Goal: Transaction & Acquisition: Purchase product/service

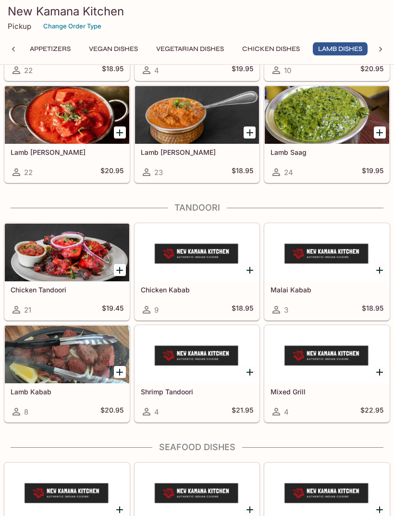
scroll to position [2375, 0]
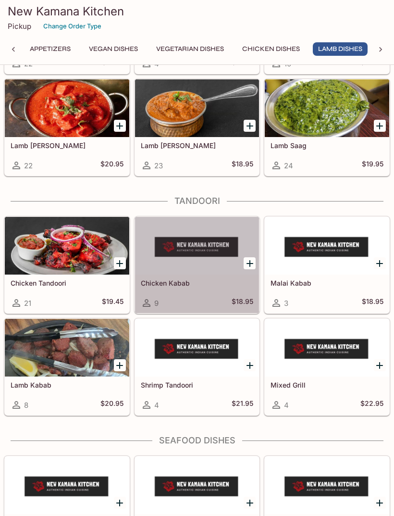
click at [197, 291] on div "Chicken Kabab 9 $18.95" at bounding box center [197, 293] width 124 height 38
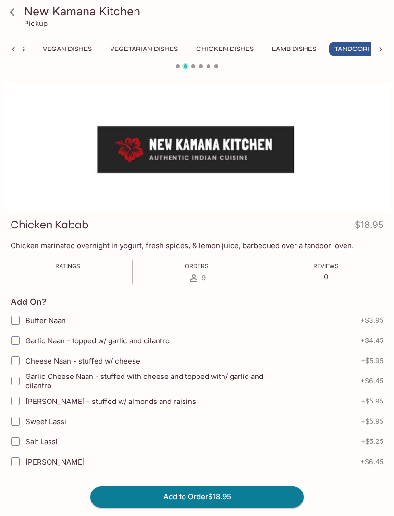
scroll to position [0, 160]
click at [14, 11] on icon at bounding box center [12, 12] width 17 height 17
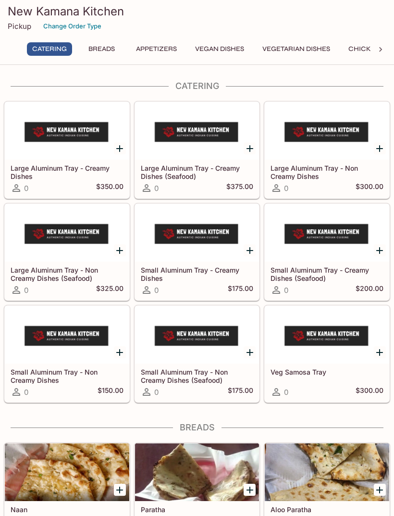
click at [178, 373] on h5 "Small Aluminum Tray - Non Creamy Dishes (Seafood)" at bounding box center [197, 376] width 113 height 16
click at [164, 269] on h5 "Small Aluminum Tray - Creamy Dishes" at bounding box center [197, 274] width 113 height 16
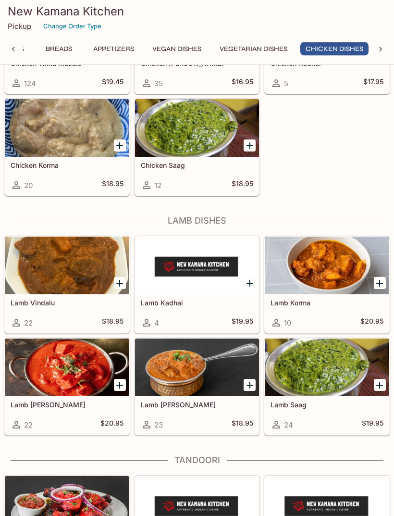
scroll to position [2116, 0]
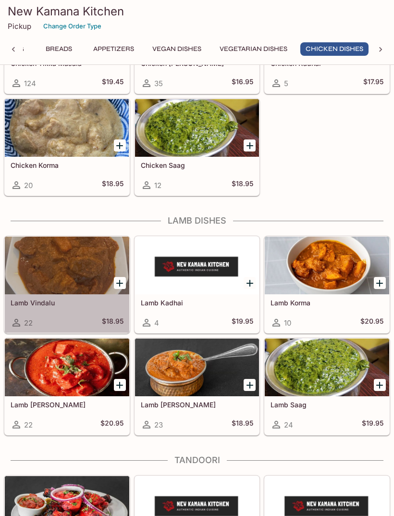
click at [164, 142] on div at bounding box center [197, 128] width 124 height 58
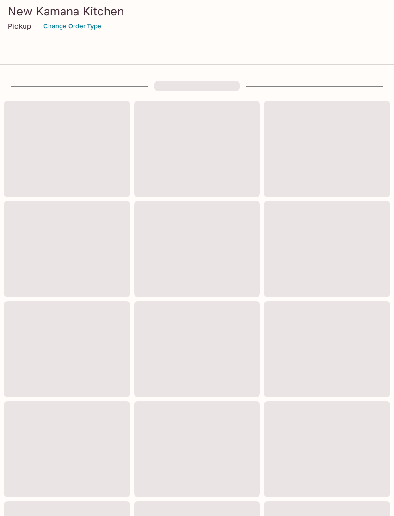
scroll to position [381, 0]
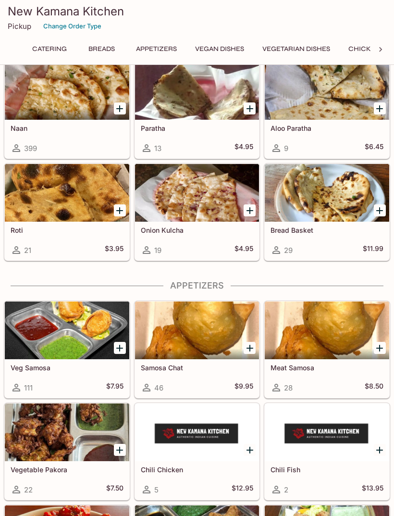
click at [298, 202] on div at bounding box center [327, 193] width 124 height 58
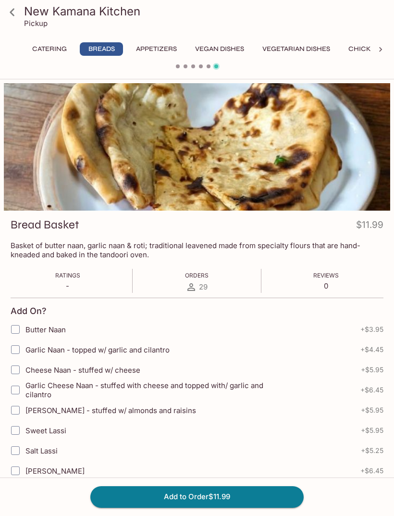
click at [20, 16] on icon at bounding box center [12, 12] width 17 height 17
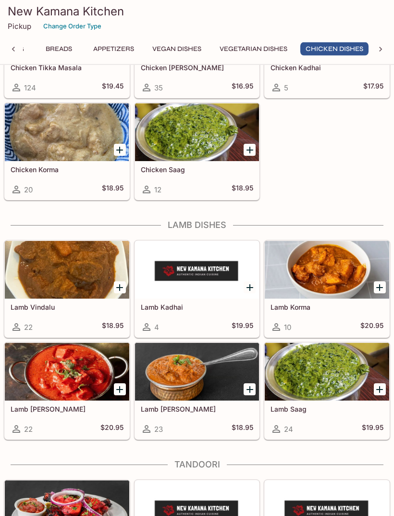
scroll to position [2112, 0]
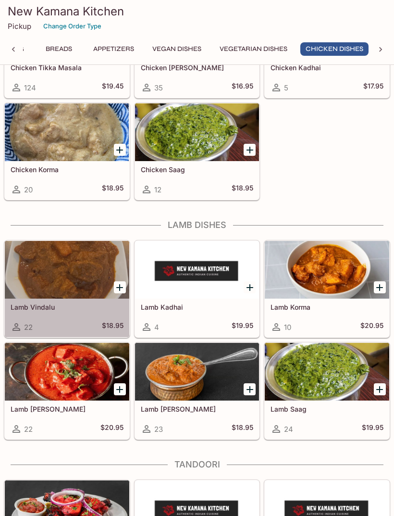
click at [49, 266] on div at bounding box center [67, 270] width 124 height 58
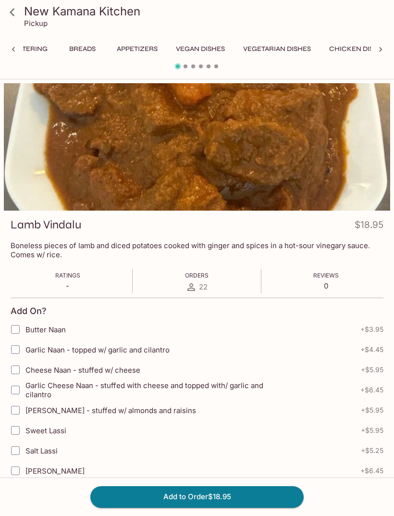
scroll to position [0, 106]
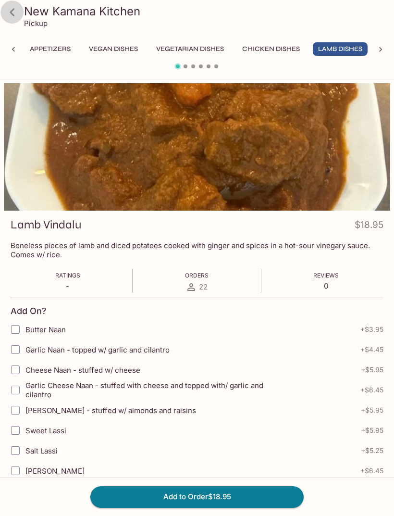
click at [20, 18] on icon at bounding box center [12, 12] width 17 height 17
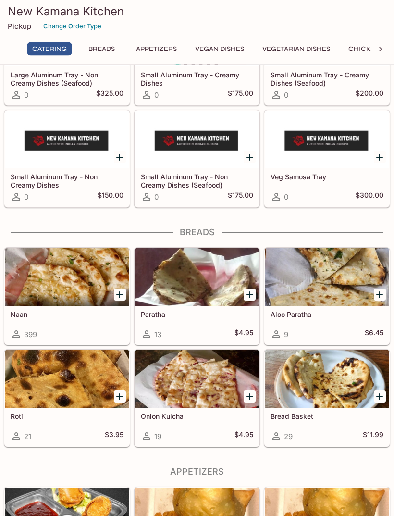
scroll to position [195, 0]
click at [58, 284] on div at bounding box center [67, 277] width 124 height 58
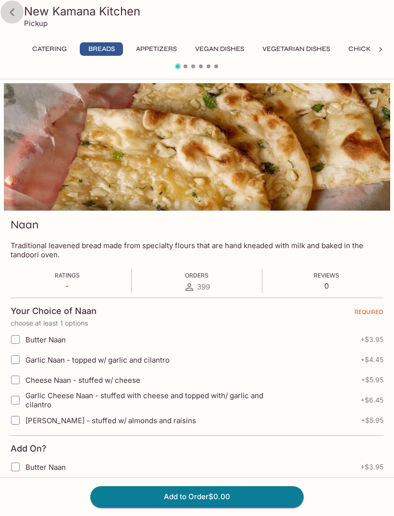
click at [16, 10] on icon at bounding box center [12, 12] width 17 height 17
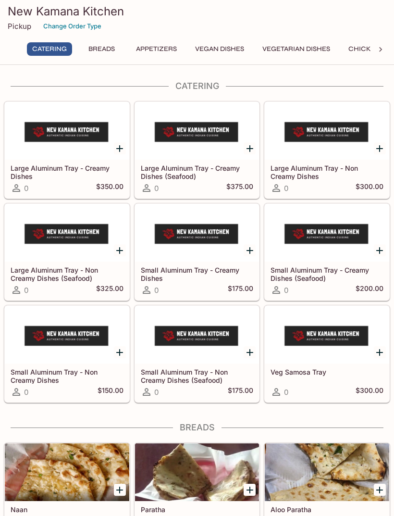
click at [22, 375] on h5 "Small Aluminum Tray - Non Creamy Dishes" at bounding box center [67, 376] width 113 height 16
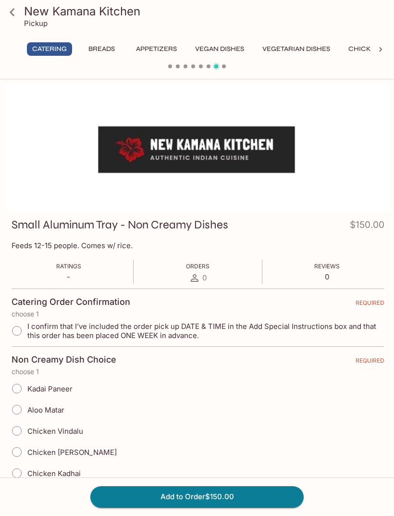
click at [14, 15] on icon at bounding box center [12, 12] width 5 height 8
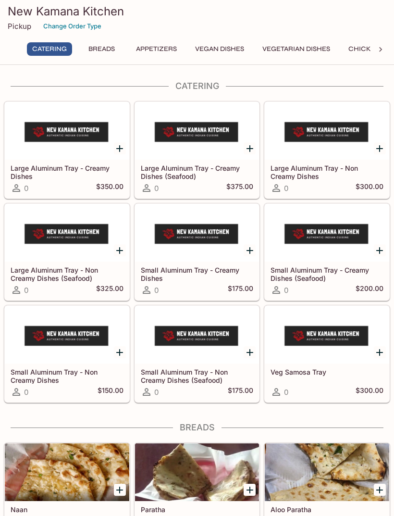
click at [164, 285] on div "0 $175.00" at bounding box center [197, 290] width 113 height 12
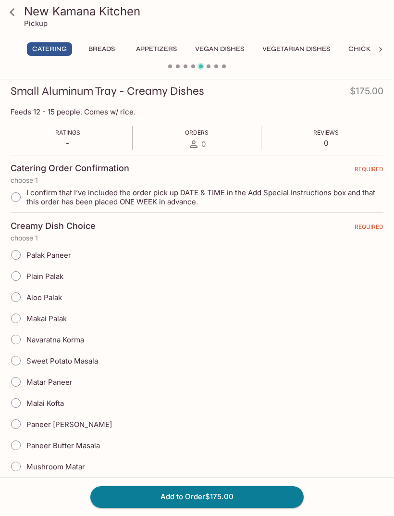
scroll to position [135, 0]
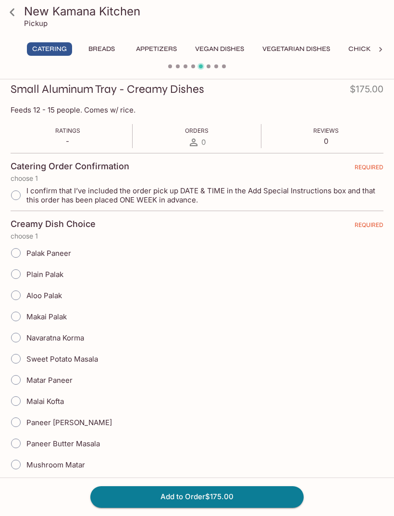
click at [21, 18] on link at bounding box center [12, 12] width 24 height 24
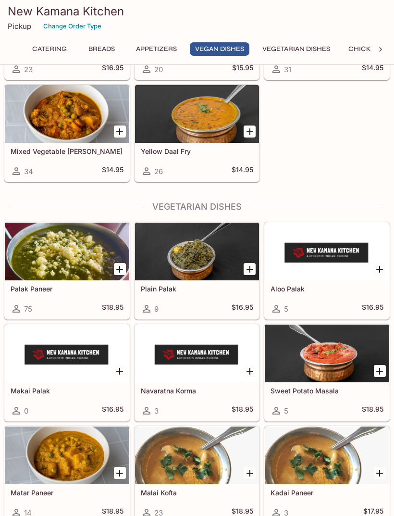
scroll to position [1249, 0]
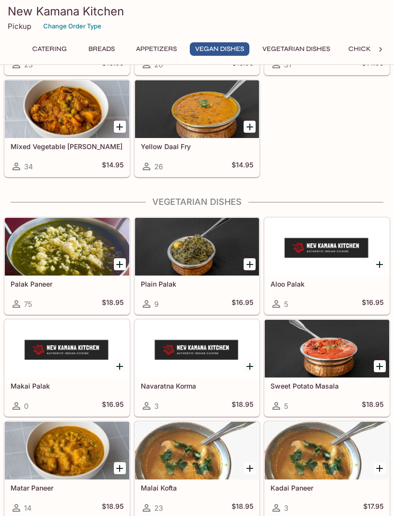
click at [191, 262] on div at bounding box center [197, 247] width 124 height 58
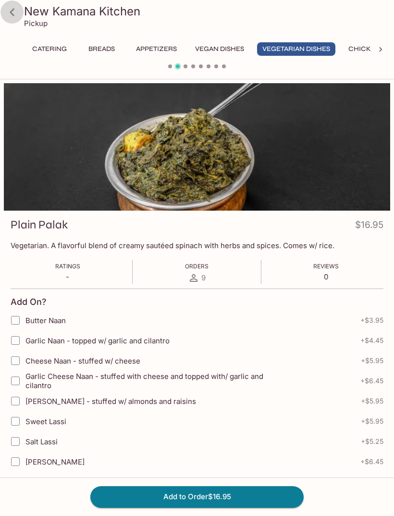
click at [18, 10] on icon at bounding box center [12, 12] width 17 height 17
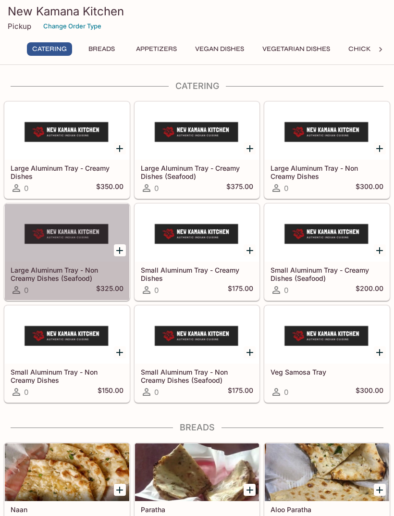
click at [160, 373] on h5 "Small Aluminum Tray - Non Creamy Dishes (Seafood)" at bounding box center [197, 376] width 113 height 16
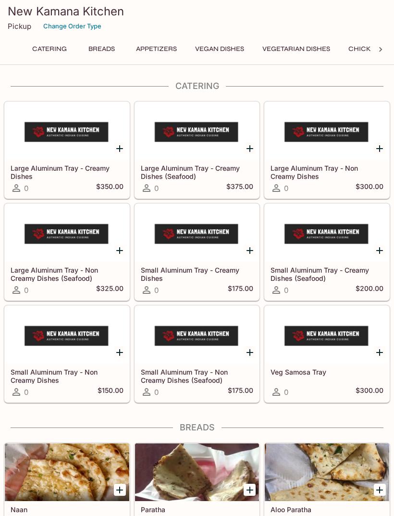
click at [37, 183] on div "0 $350.00" at bounding box center [67, 188] width 113 height 12
click at [22, 386] on div "0" at bounding box center [20, 392] width 18 height 12
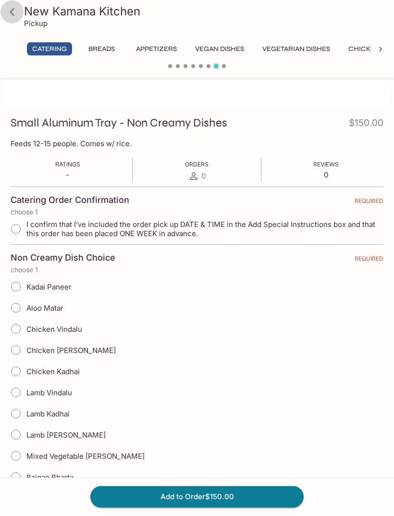
scroll to position [102, 0]
click at [15, 10] on icon at bounding box center [12, 12] width 17 height 17
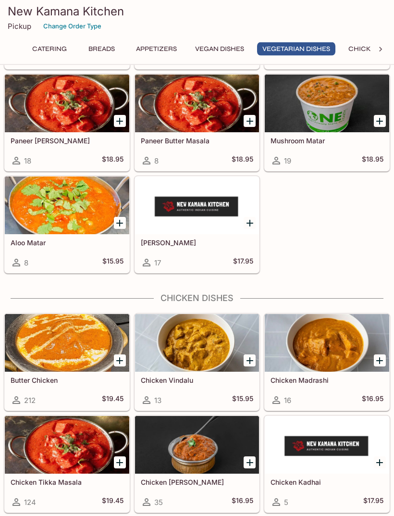
scroll to position [1699, 0]
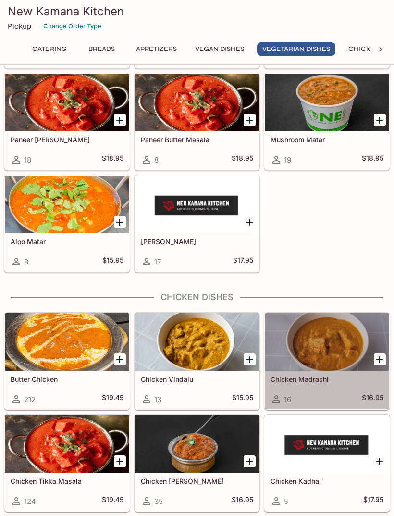
click at [339, 340] on div at bounding box center [327, 342] width 124 height 58
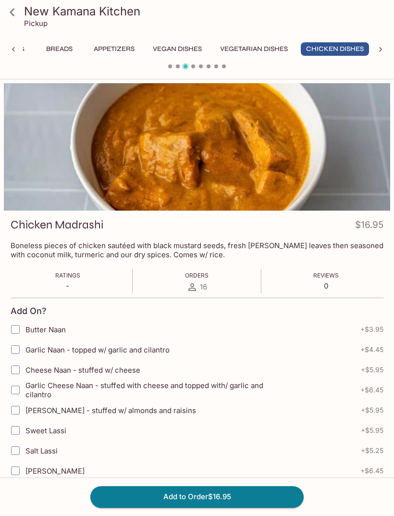
scroll to position [0, 43]
click at [21, 18] on link at bounding box center [12, 12] width 24 height 24
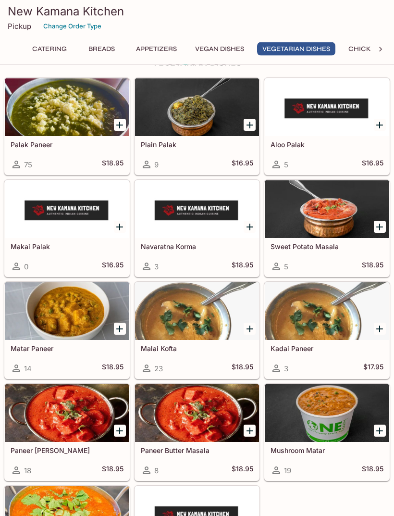
scroll to position [1388, 0]
click at [44, 219] on div at bounding box center [67, 209] width 124 height 58
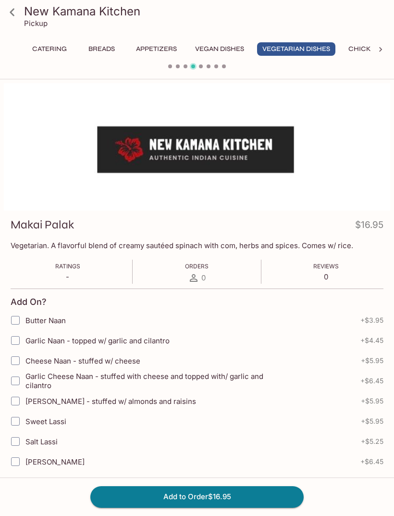
click at [17, 8] on icon at bounding box center [12, 12] width 17 height 17
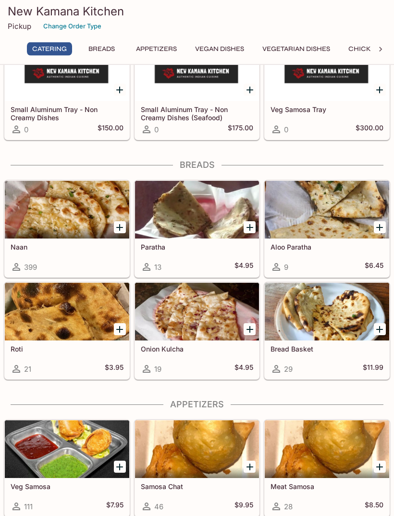
scroll to position [263, 0]
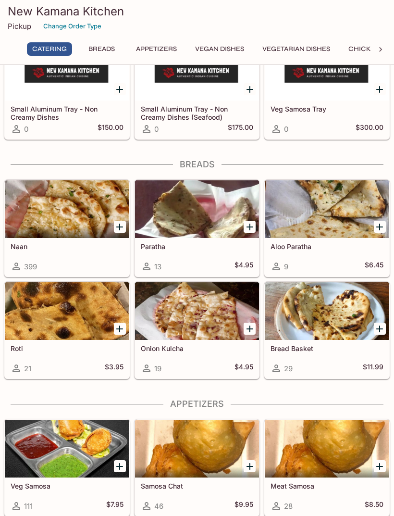
click at [338, 318] on div at bounding box center [327, 311] width 124 height 58
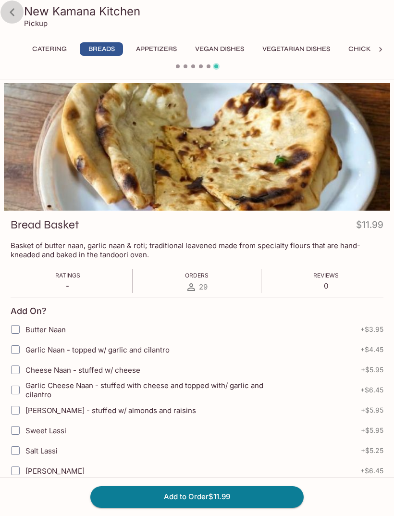
click at [15, 17] on icon at bounding box center [12, 12] width 17 height 17
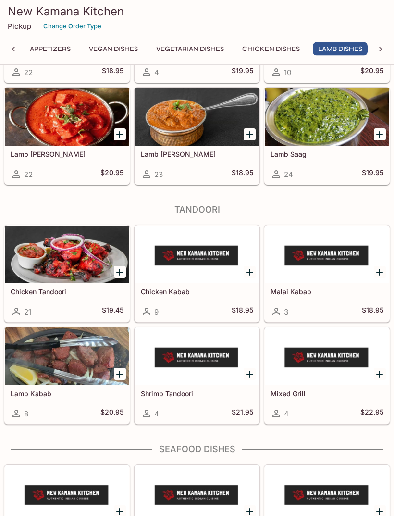
scroll to position [2366, 0]
click at [40, 264] on div at bounding box center [67, 254] width 124 height 58
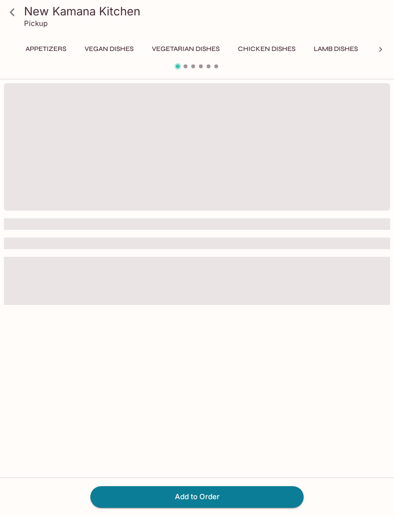
scroll to position [0, 160]
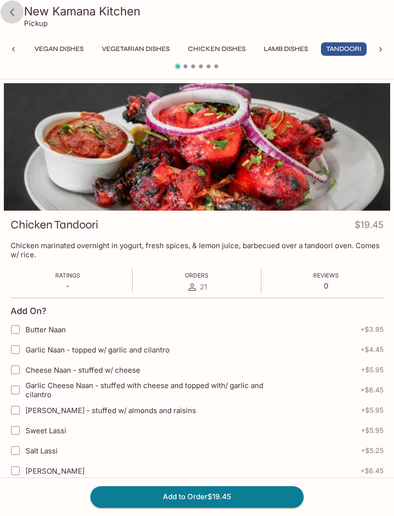
click at [20, 13] on icon at bounding box center [12, 12] width 17 height 17
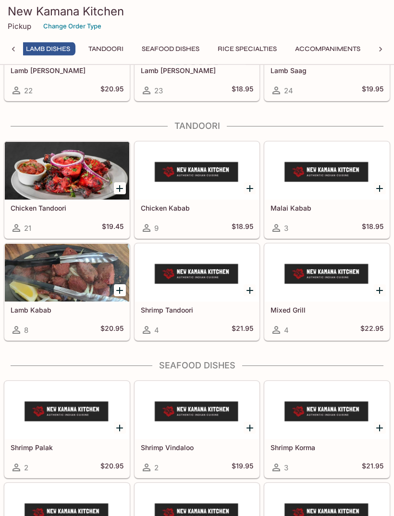
scroll to position [2450, 0]
click at [28, 279] on div at bounding box center [67, 273] width 124 height 58
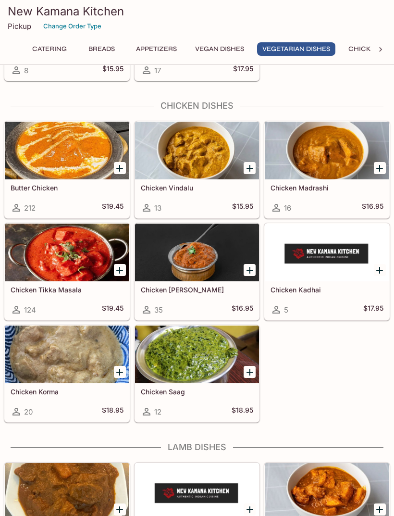
scroll to position [2044, 0]
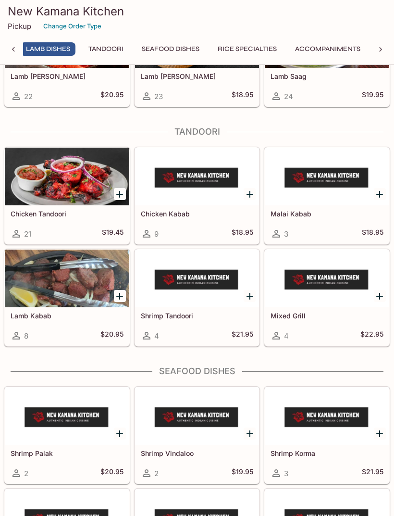
click at [342, 284] on div at bounding box center [327, 278] width 124 height 58
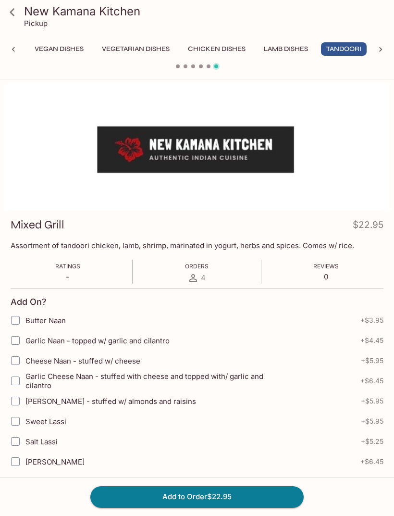
click at [245, 495] on button "Add to Order $22.95" at bounding box center [196, 496] width 213 height 21
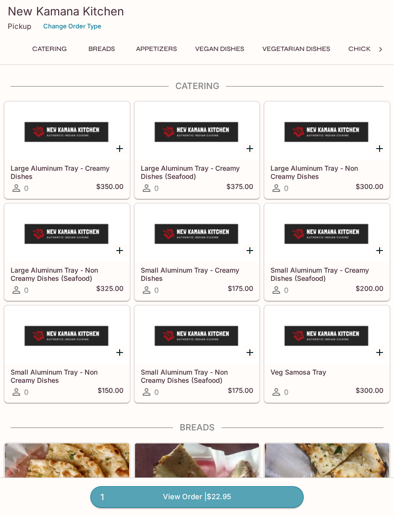
click at [247, 494] on link "1 View Order | $22.95" at bounding box center [196, 496] width 213 height 21
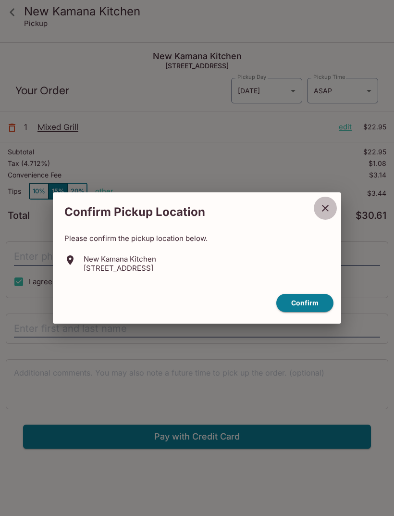
click at [326, 209] on icon "close" at bounding box center [325, 208] width 7 height 7
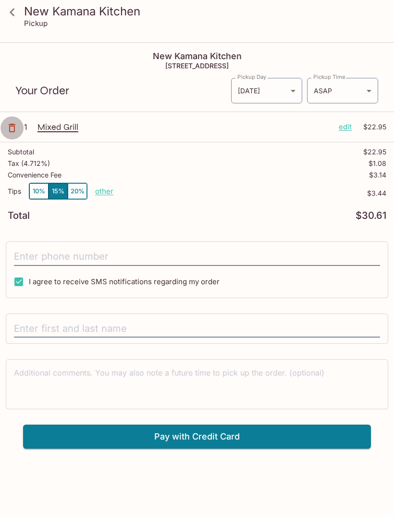
click at [13, 130] on icon "button" at bounding box center [12, 128] width 12 height 12
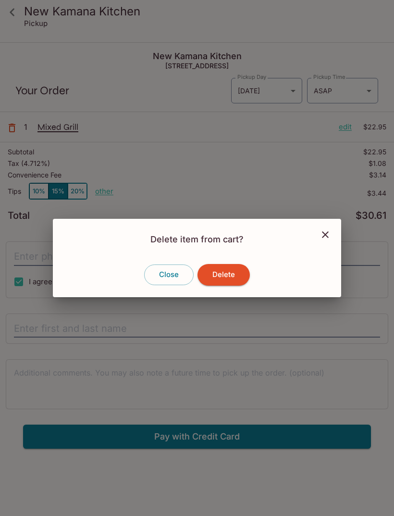
click at [169, 269] on button "Close" at bounding box center [168, 274] width 49 height 20
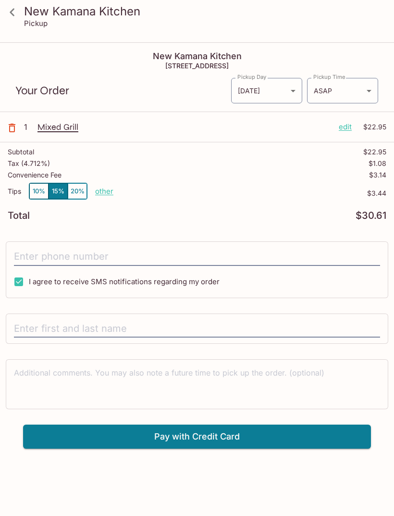
click at [351, 133] on div "Mixed Grill edit $22.95" at bounding box center [211, 129] width 349 height 14
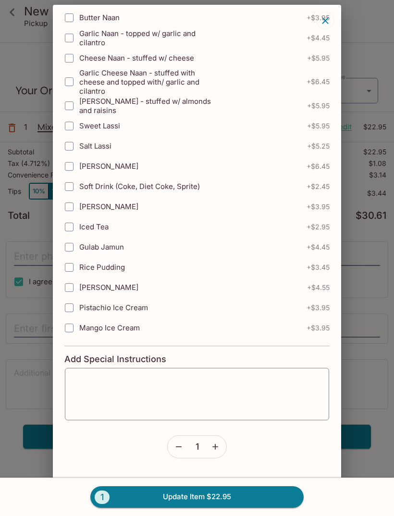
scroll to position [92, 0]
click at [215, 455] on button "button" at bounding box center [215, 446] width 22 height 22
click at [222, 449] on button "button" at bounding box center [215, 446] width 22 height 22
click at [216, 451] on button "button" at bounding box center [215, 446] width 22 height 22
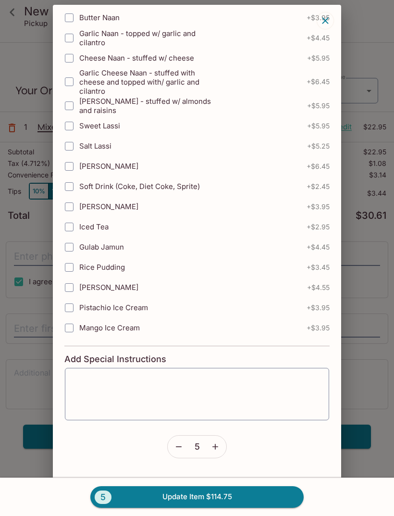
click at [231, 498] on button "5 Update Item $114.75" at bounding box center [196, 496] width 213 height 21
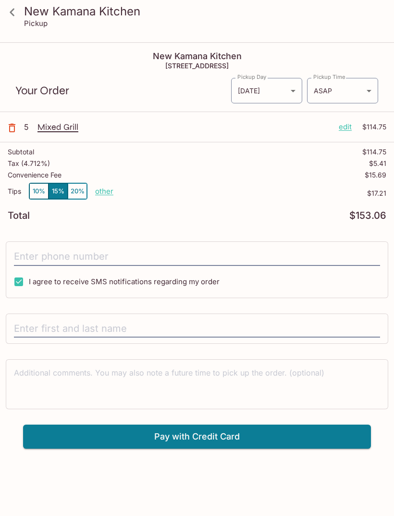
click at [293, 90] on body "New Kamana Kitchen Pickup New Kamana Kitchen [STREET_ADDRESS] Your Order Pickup…" at bounding box center [197, 301] width 394 height 516
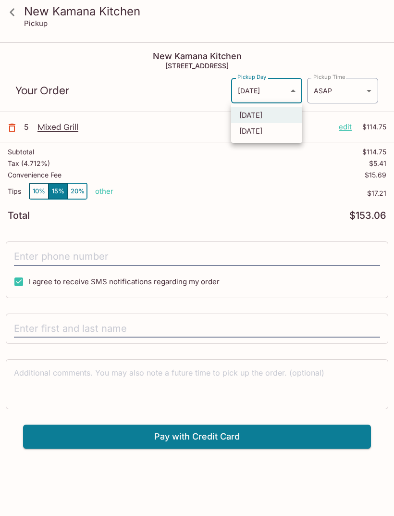
click at [277, 138] on li "[DATE]" at bounding box center [266, 131] width 71 height 16
type input "[DATE]"
type input "[DATE]T21:30:00.000000Z"
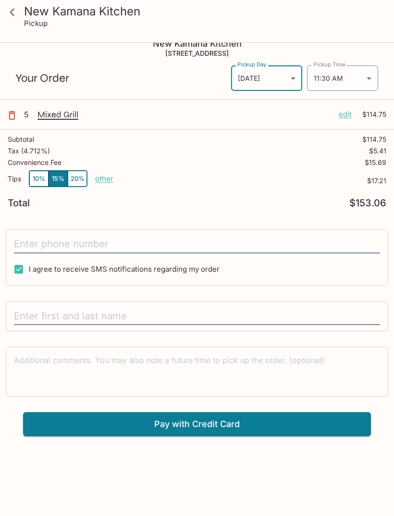
scroll to position [0, 0]
